Goal: Complete application form

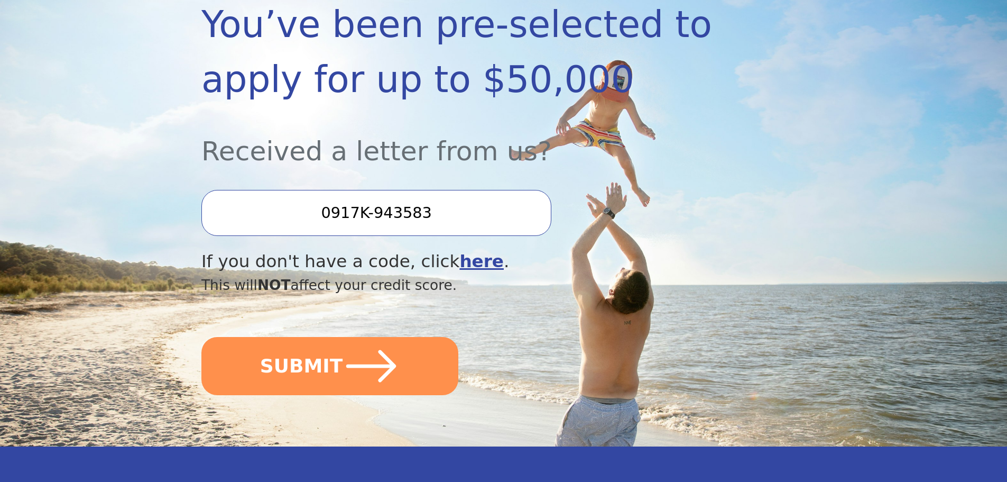
scroll to position [212, 0]
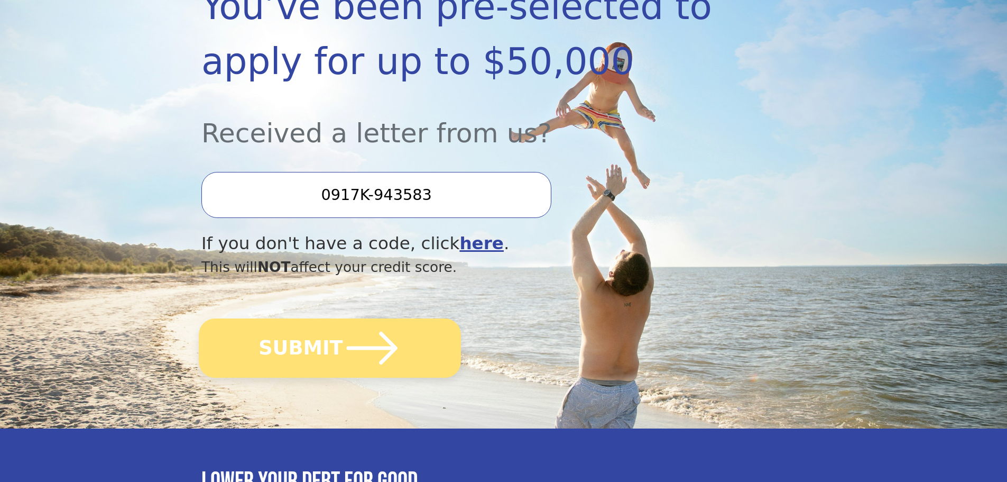
click at [391, 362] on icon "submit" at bounding box center [372, 348] width 58 height 58
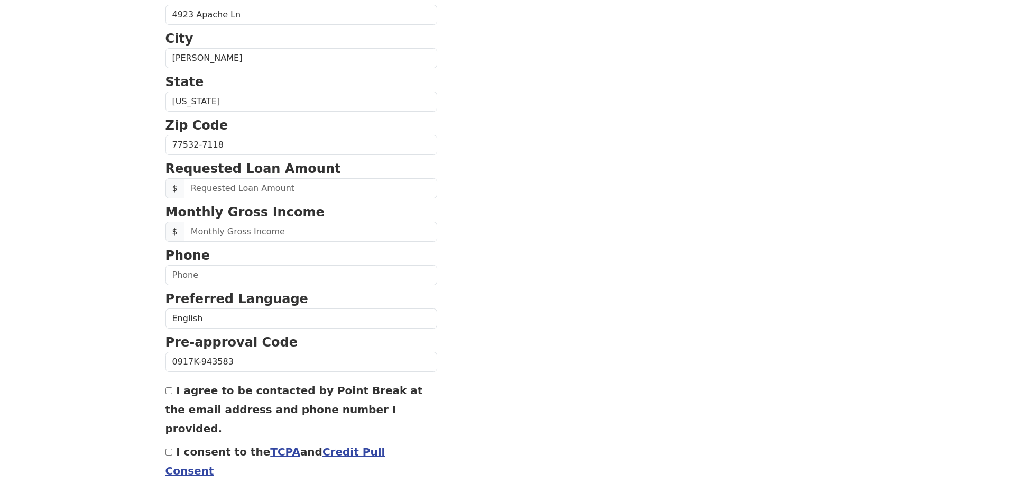
scroll to position [360, 0]
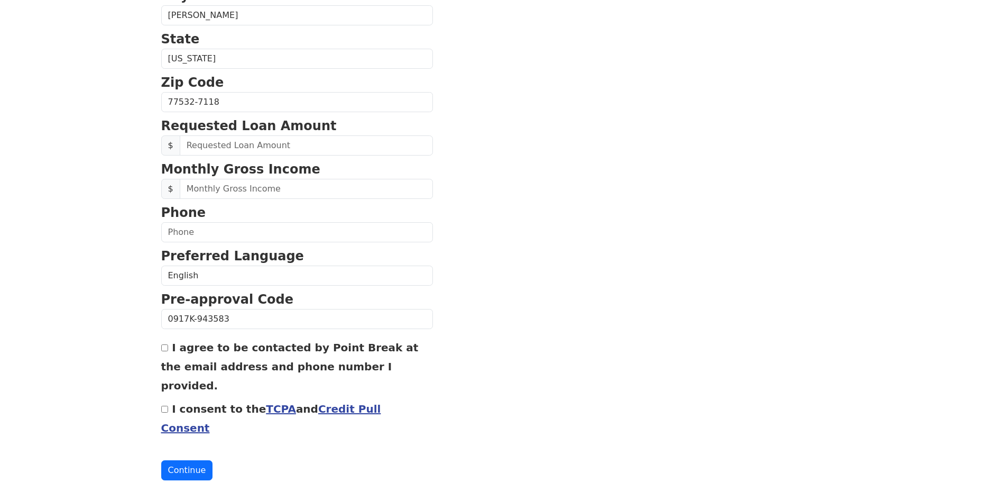
click at [266, 402] on link "TCPA" at bounding box center [281, 408] width 30 height 13
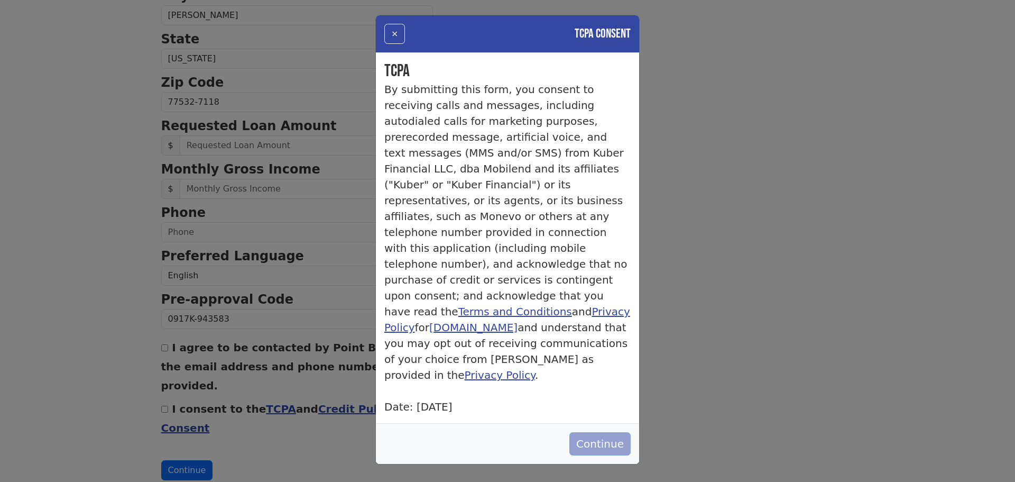
click at [585, 432] on button "Continue" at bounding box center [599, 443] width 61 height 23
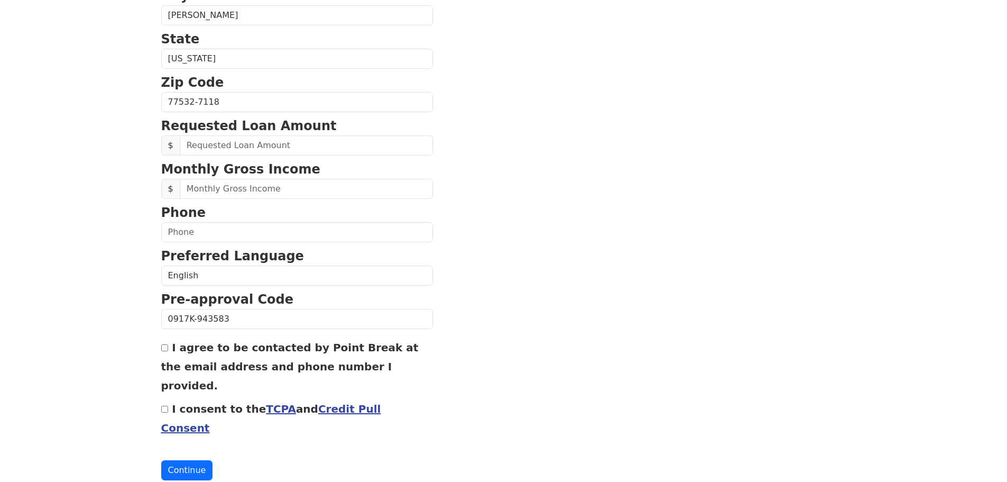
click at [381, 402] on link "Credit Pull Consent" at bounding box center [271, 418] width 220 height 32
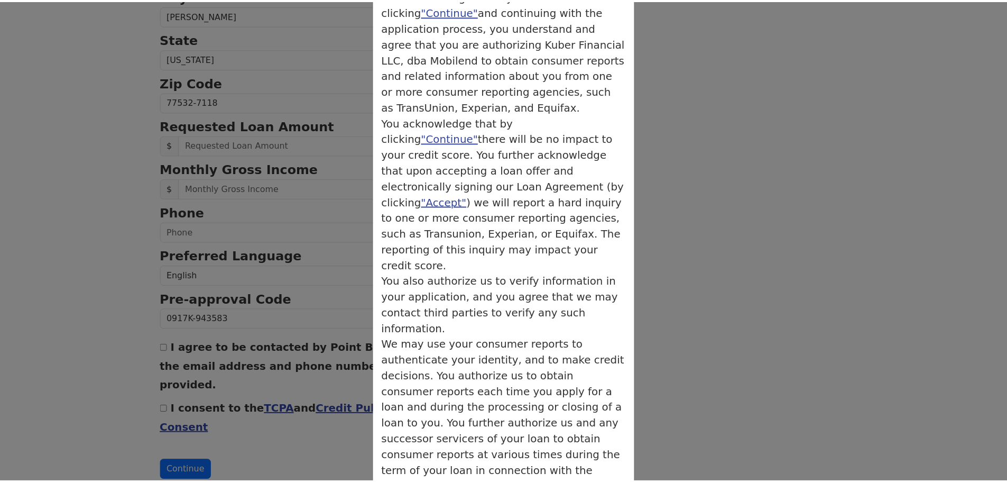
scroll to position [114, 0]
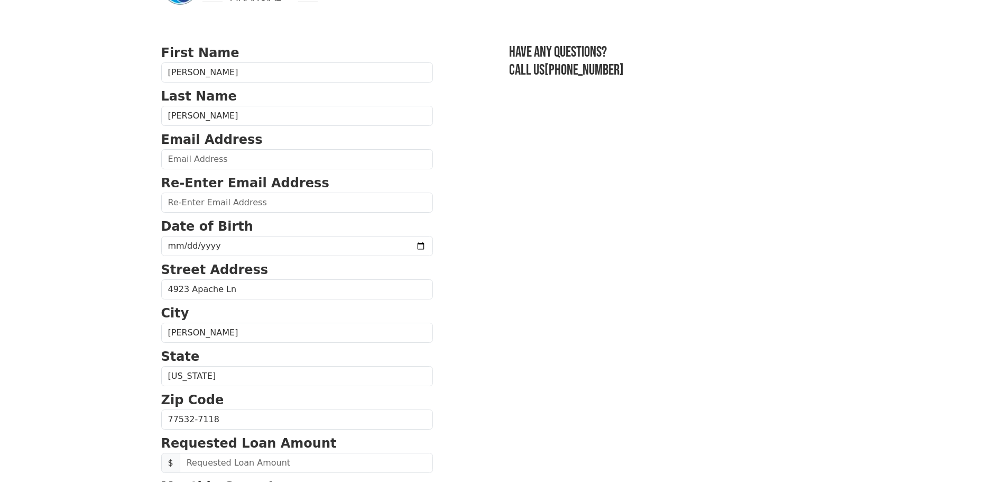
scroll to position [0, 0]
